Goal: Task Accomplishment & Management: Use online tool/utility

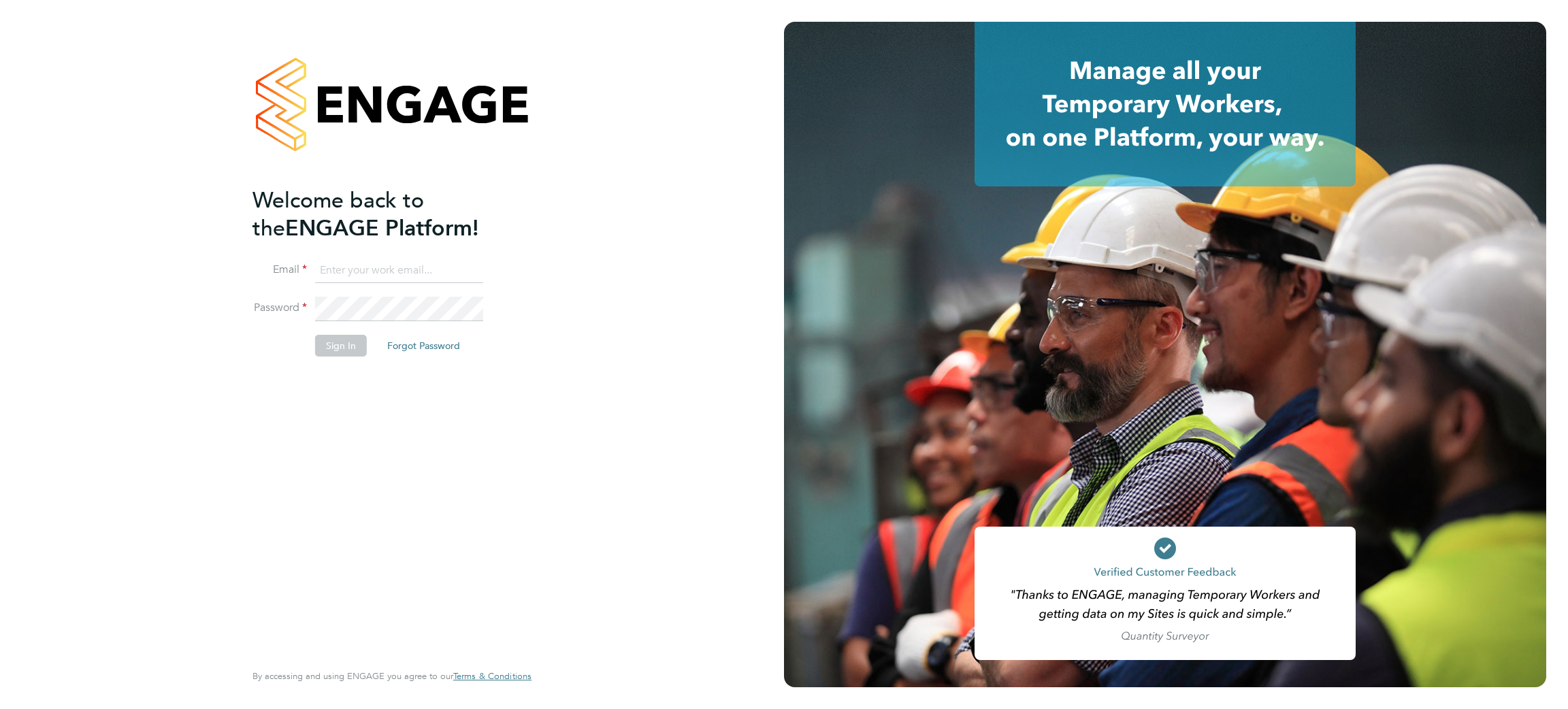
type input "Jhussain@spheresolutions.co.uk"
click at [338, 348] on button "Sign In" at bounding box center [340, 345] width 51 height 21
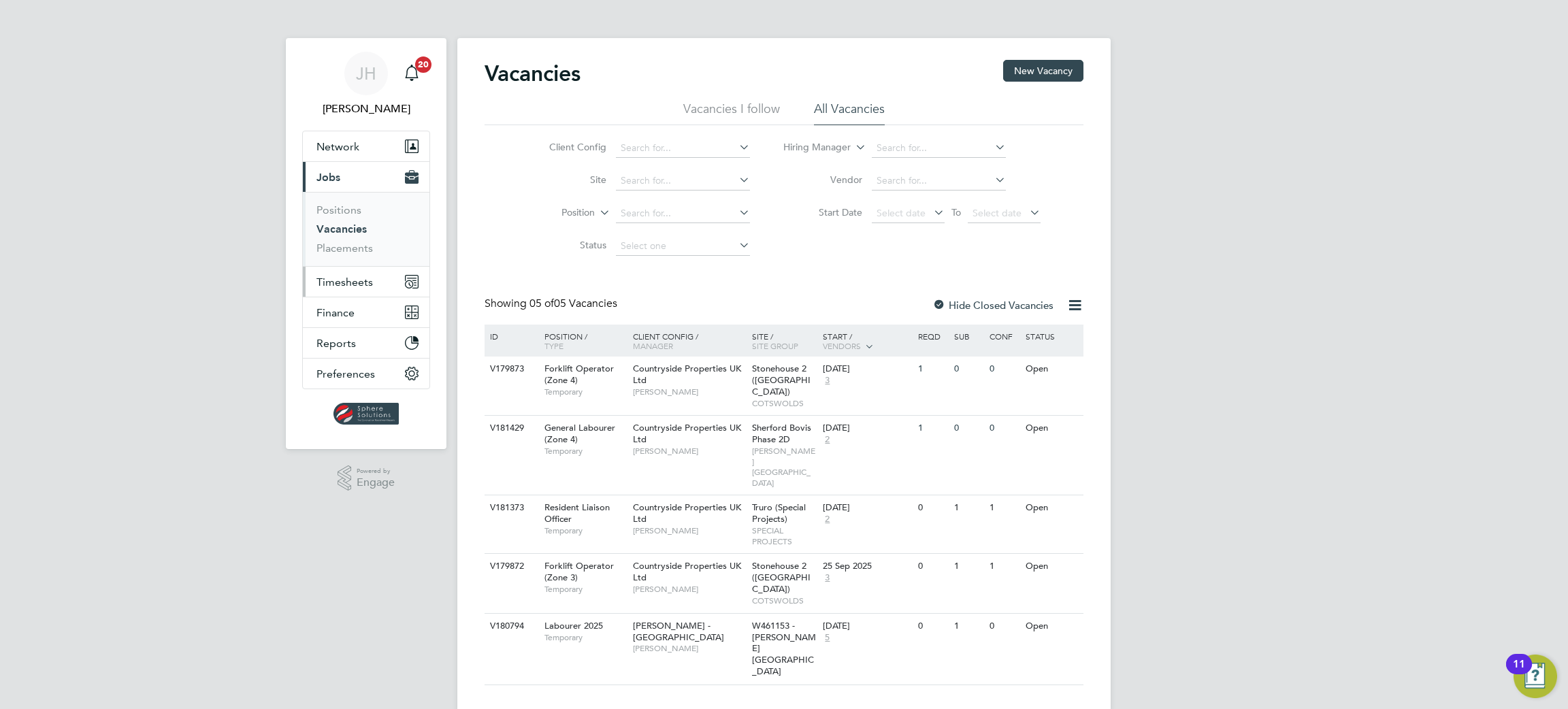
click at [338, 281] on span "Timesheets" at bounding box center [345, 281] width 56 height 13
click at [358, 242] on link "Timesheets" at bounding box center [345, 240] width 56 height 13
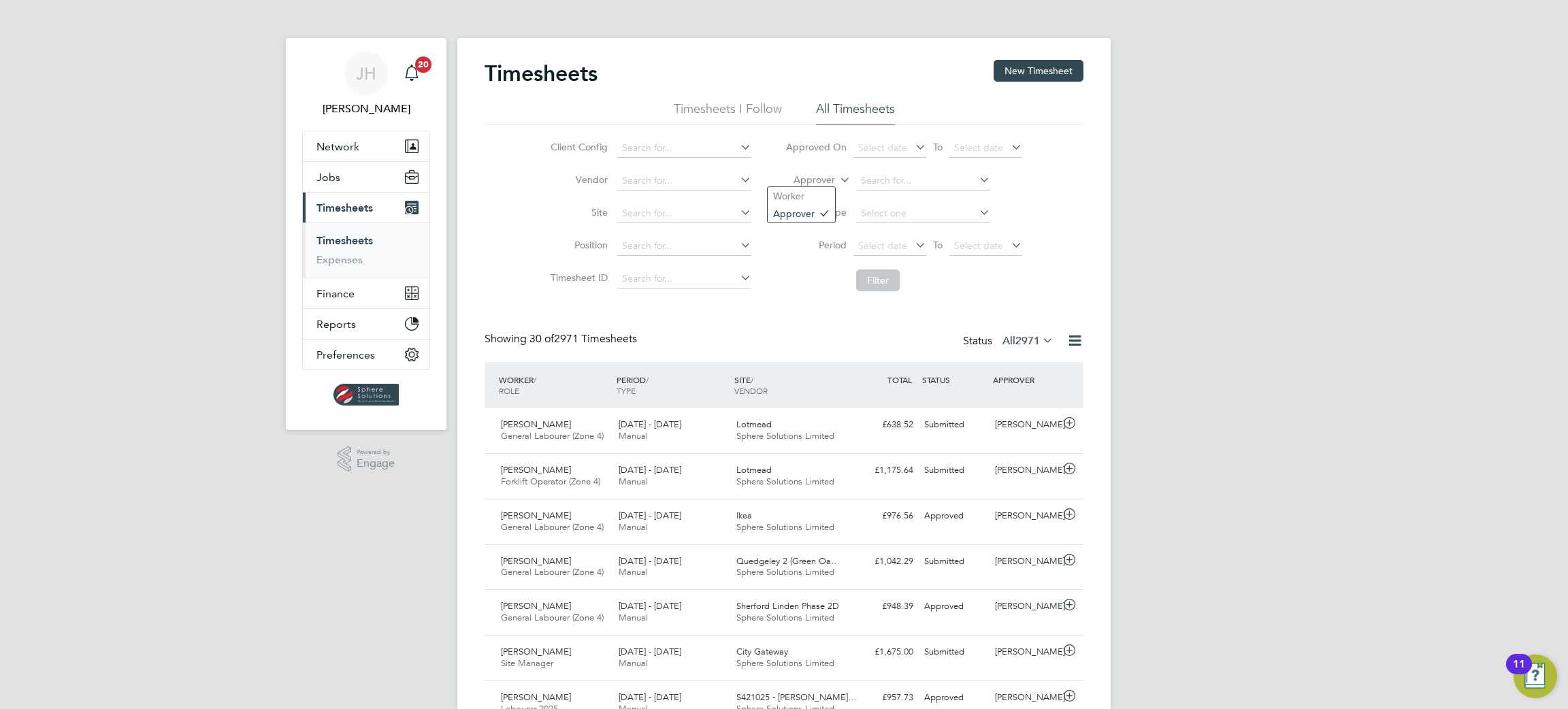
click at [800, 179] on label "Approver" at bounding box center [805, 180] width 62 height 14
click at [810, 189] on li "Worker" at bounding box center [802, 196] width 68 height 18
click at [893, 178] on input at bounding box center [923, 181] width 134 height 19
click at [878, 179] on input at bounding box center [923, 181] width 134 height 19
click at [942, 202] on li "[PERSON_NAME]" at bounding box center [922, 198] width 135 height 18
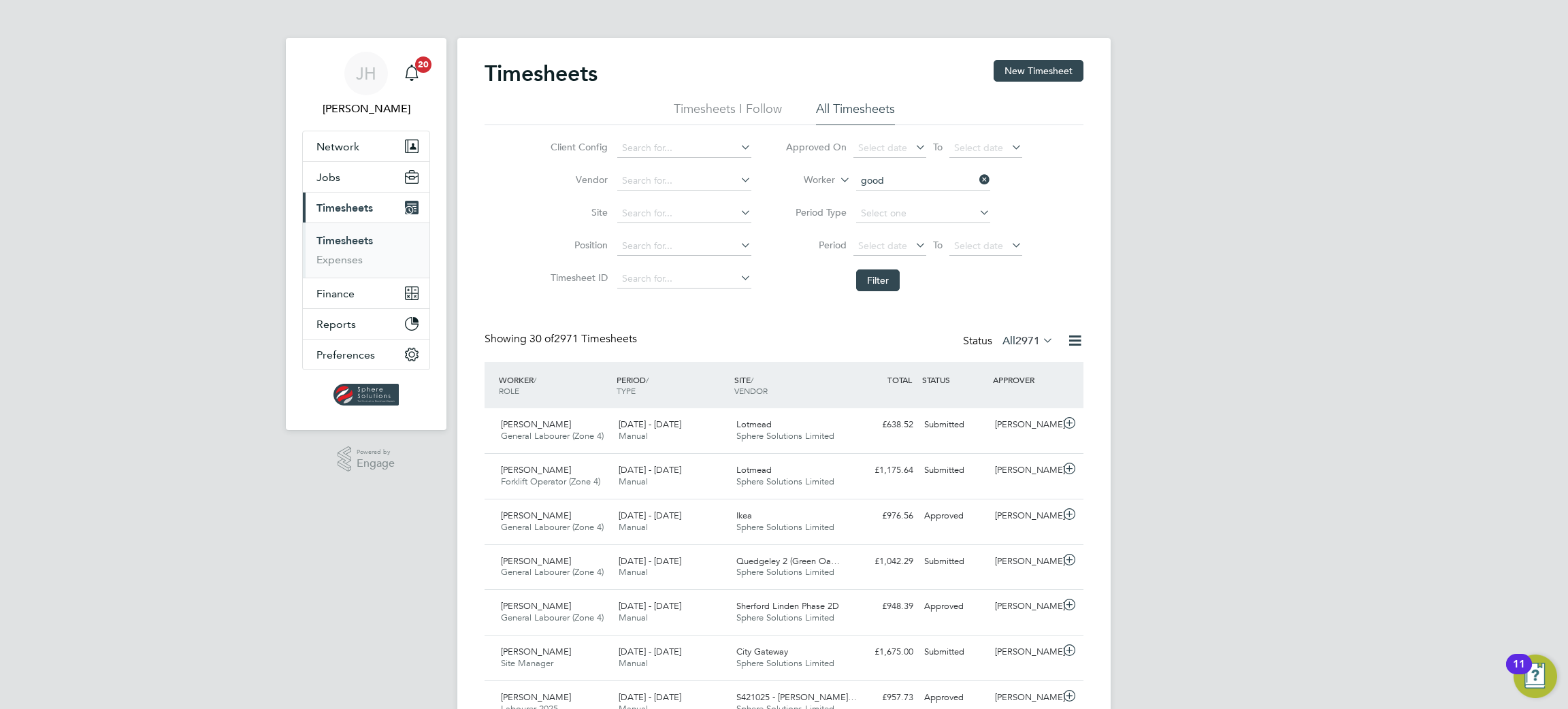
type input "[PERSON_NAME]"
click at [885, 283] on button "Filter" at bounding box center [878, 280] width 44 height 21
